Goal: Task Accomplishment & Management: Manage account settings

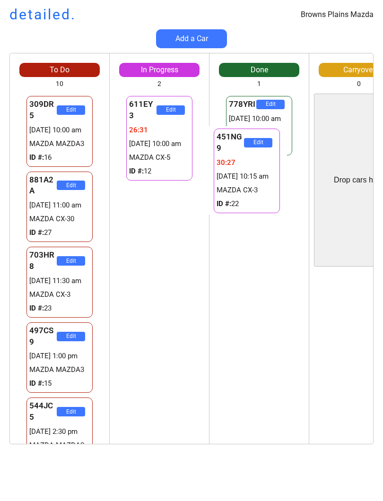
click at [260, 275] on div "778YRI Edit [DATE] 10:00 am MAZDA MAZDA3 ID #: 12" at bounding box center [259, 269] width 99 height 351
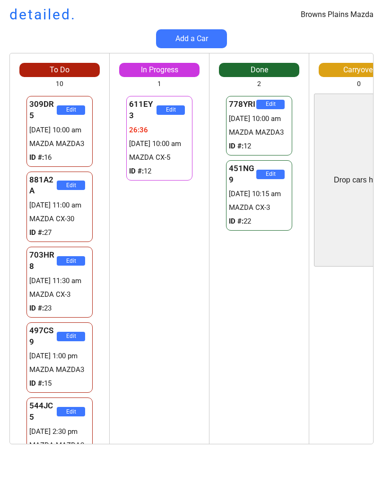
click at [155, 294] on div "611EY3 Edit 26:36 [DATE] 10:00 am MAZDA CX-5 ID #: 12 451NG9 Edit 30:33 [DATE] …" at bounding box center [159, 269] width 99 height 351
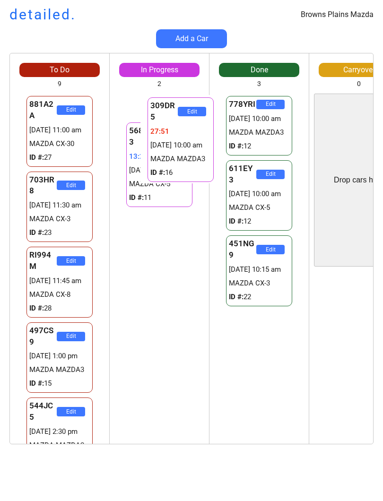
click at [192, 387] on div "309DR5 Edit 27:53 [DATE] 10:00 am MAZDA MAZDA3 ID #: 16 568MP3 Edit 13:24 [DATE…" at bounding box center [159, 269] width 99 height 351
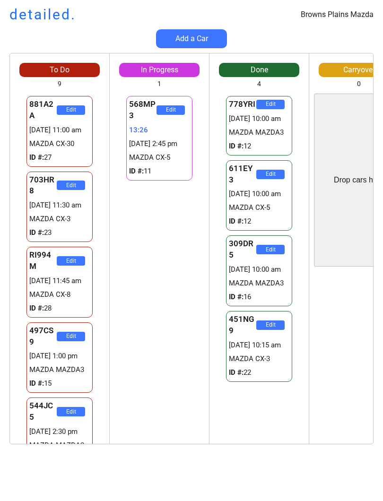
click at [141, 390] on div "568MP3 Edit 13:26 [DATE] 2:45 pm MAZDA CX-5 ID #: 11 568MP3 Edit 13:26 [DATE] 2…" at bounding box center [159, 269] width 99 height 351
click at [139, 395] on div "568MP3 Edit 13:26 [DATE] 2:45 pm MAZDA CX-5 ID #: 11 568MP3 Edit 13:26 [DATE] 2…" at bounding box center [159, 269] width 99 height 351
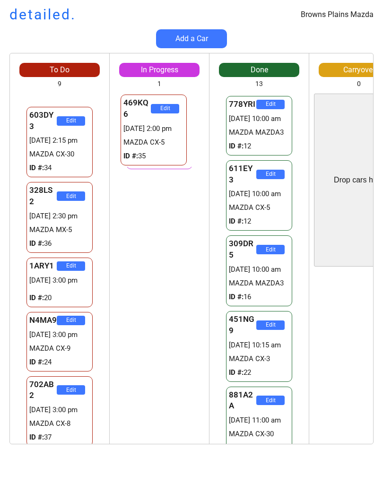
scroll to position [216, 0]
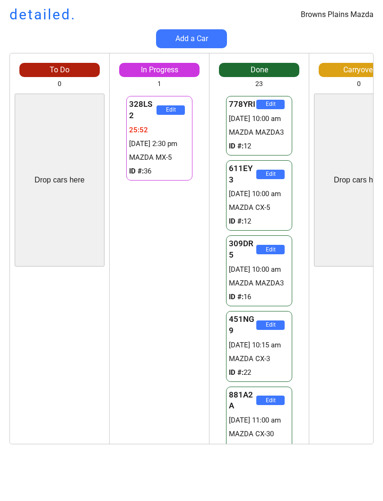
click at [0, 149] on div "To Do 0 Drop cars here 328LS2 Edit 25:52 [DATE] 2:30 pm MAZDA MX-5 ID #: 36 328…" at bounding box center [191, 253] width 383 height 401
